Goal: Transaction & Acquisition: Purchase product/service

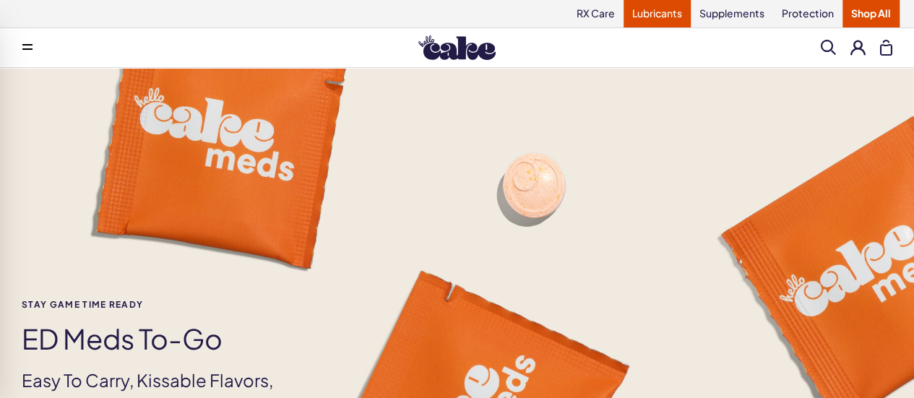
click at [656, 13] on link "Lubricants" at bounding box center [656, 13] width 67 height 27
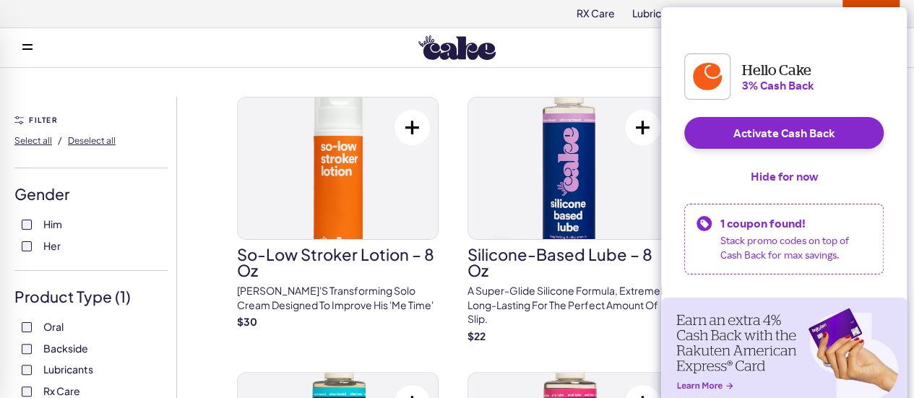
drag, startPoint x: 792, startPoint y: 187, endPoint x: 735, endPoint y: 202, distance: 58.9
click at [793, 187] on button "Hide for now" at bounding box center [784, 176] width 90 height 32
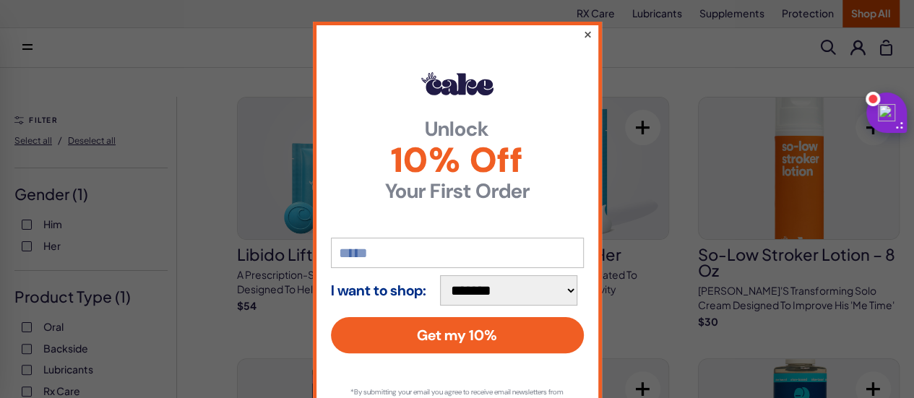
click at [582, 31] on button "×" at bounding box center [586, 33] width 9 height 17
